Goal: Task Accomplishment & Management: Complete application form

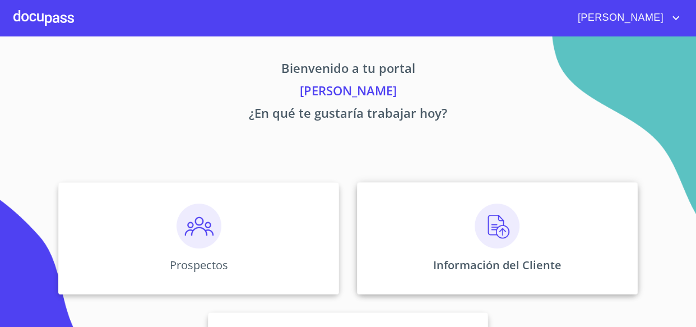
click at [469, 252] on div "Información del Cliente" at bounding box center [497, 238] width 281 height 112
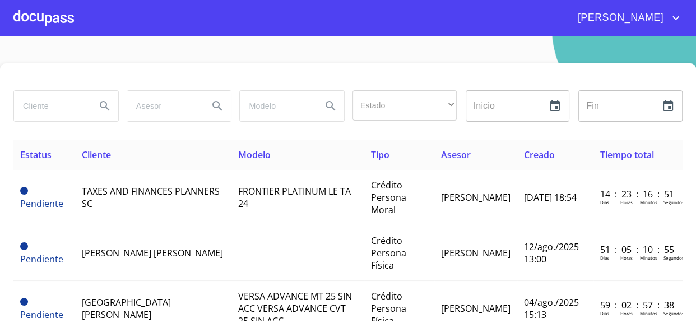
click at [32, 109] on input "search" at bounding box center [50, 106] width 73 height 30
type input "[PERSON_NAME] del [PERSON_NAME]"
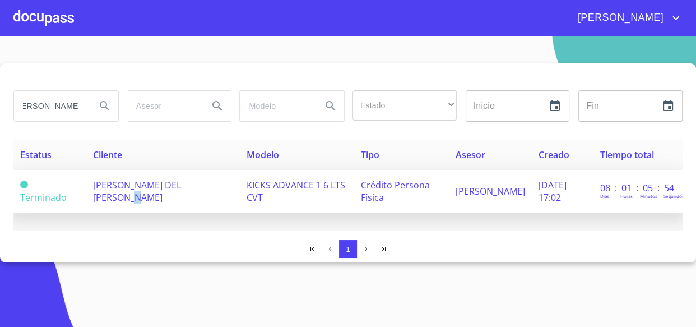
scroll to position [0, 0]
click at [181, 184] on span "[PERSON_NAME] DEL [PERSON_NAME]" at bounding box center [137, 191] width 88 height 25
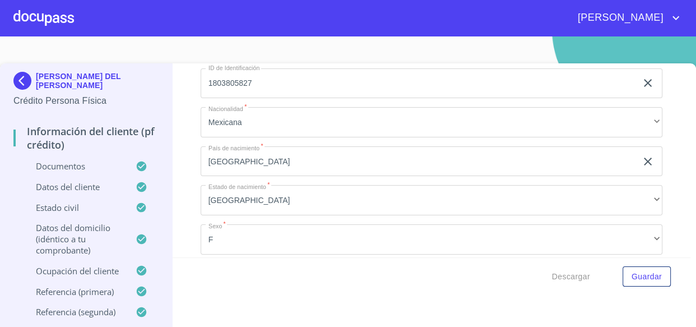
scroll to position [3515, 0]
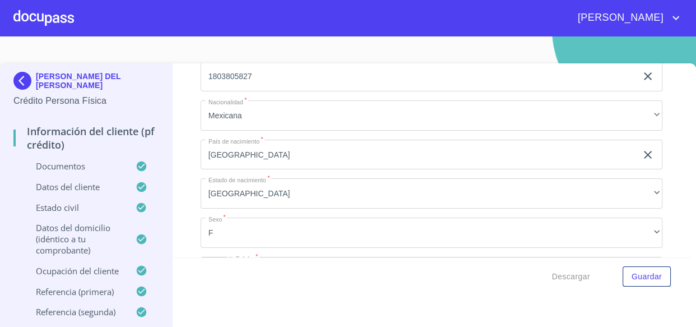
click at [58, 21] on div at bounding box center [43, 18] width 61 height 36
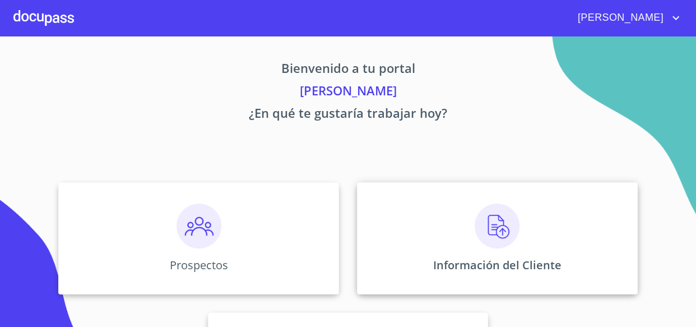
click at [544, 250] on div "Información del Cliente" at bounding box center [497, 238] width 281 height 112
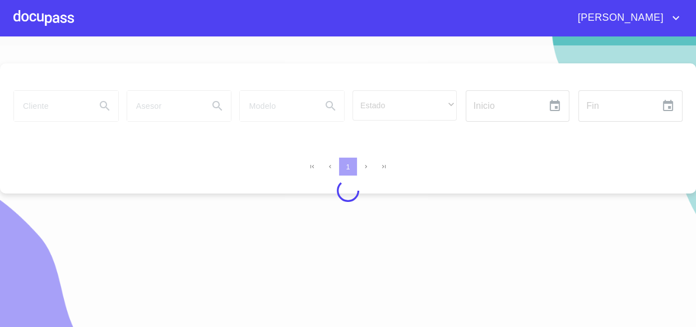
click at [49, 16] on div at bounding box center [43, 18] width 61 height 36
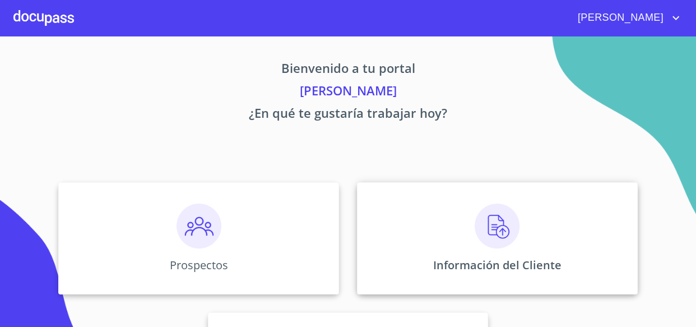
click at [475, 260] on p "Información del Cliente" at bounding box center [497, 264] width 128 height 15
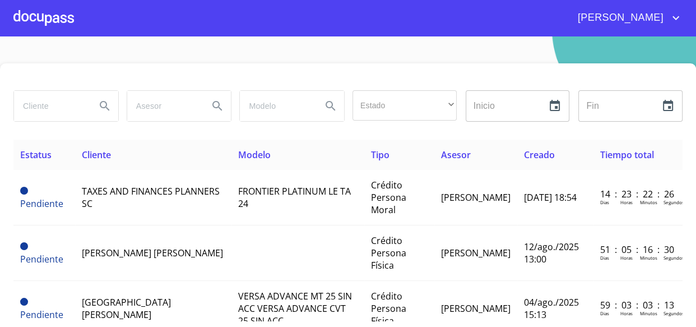
click at [41, 118] on input "search" at bounding box center [50, 106] width 73 height 30
type input "[PERSON_NAME]"
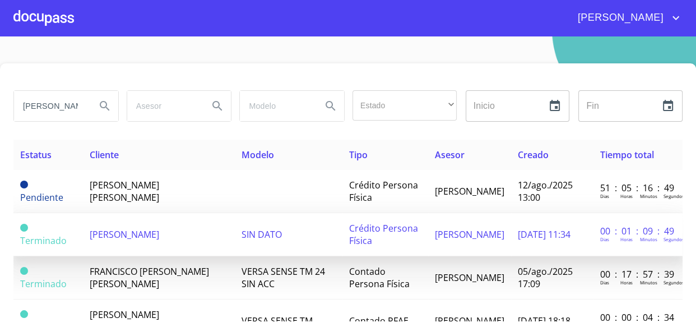
click at [151, 230] on span "[PERSON_NAME]" at bounding box center [124, 234] width 69 height 12
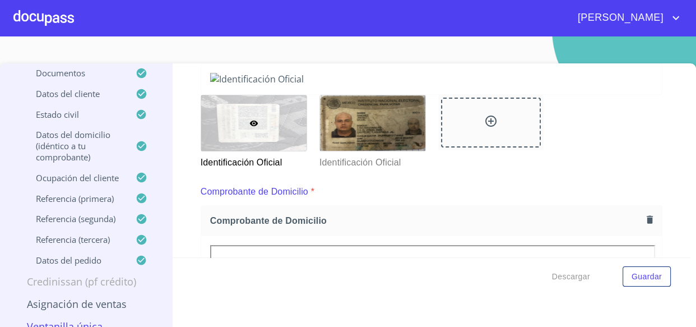
scroll to position [101, 0]
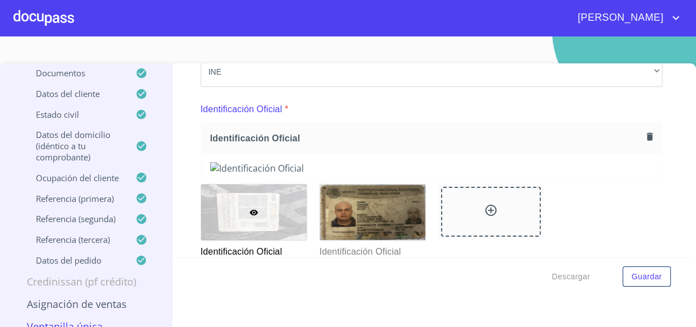
click at [624, 126] on div "Identificación Oficial" at bounding box center [431, 138] width 461 height 30
click at [647, 136] on icon "button" at bounding box center [650, 136] width 6 height 8
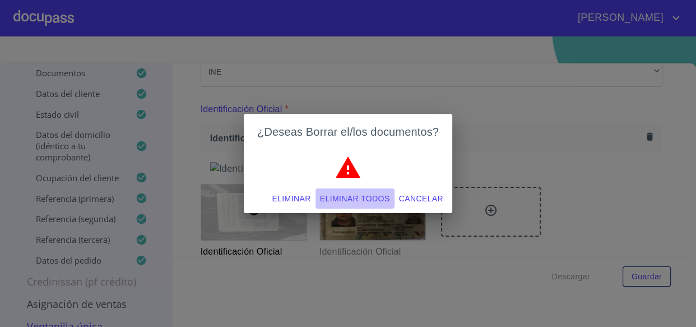
click at [364, 194] on span "Eliminar todos" at bounding box center [355, 199] width 70 height 14
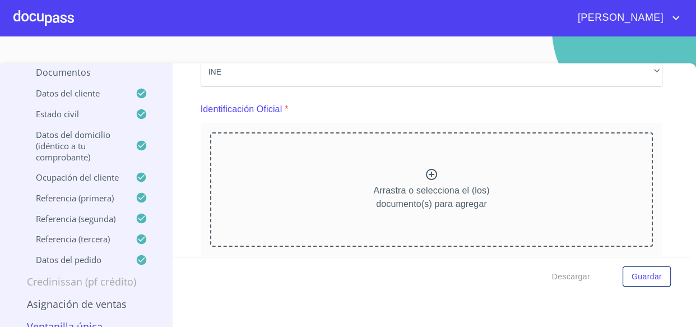
drag, startPoint x: 397, startPoint y: 182, endPoint x: 397, endPoint y: 218, distance: 35.9
click at [397, 218] on div "Arrastra o selecciona el (los) documento(s) para agregar" at bounding box center [431, 189] width 443 height 114
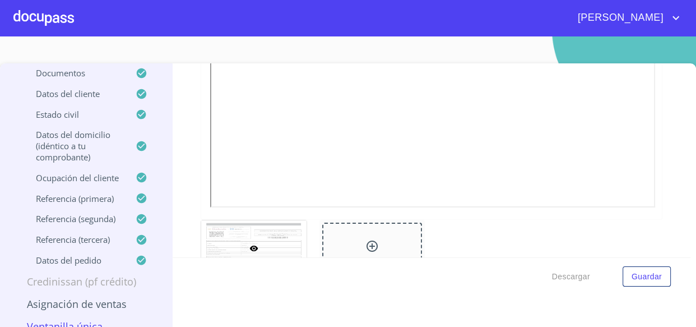
scroll to position [3261, 0]
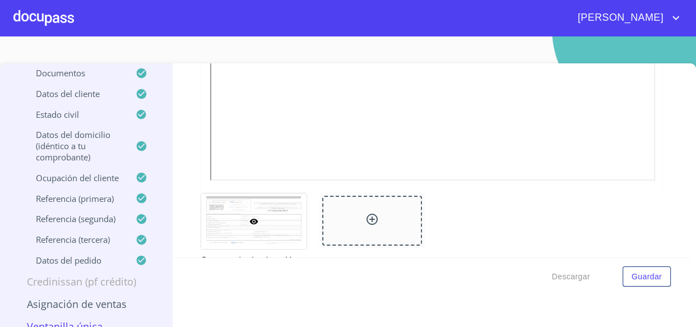
click at [661, 22] on span "[PERSON_NAME]" at bounding box center [619, 18] width 100 height 18
click at [667, 28] on li "Salir" at bounding box center [664, 23] width 36 height 20
